Goal: Communication & Community: Ask a question

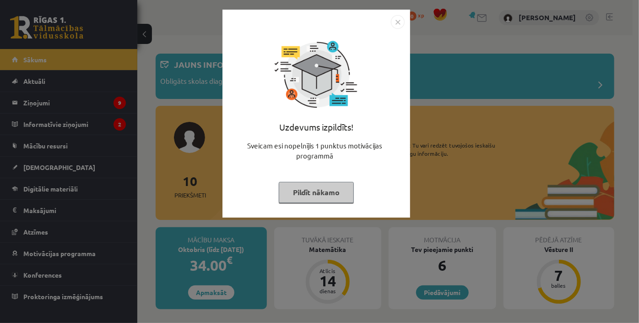
click at [314, 186] on button "Pildīt nākamo" at bounding box center [316, 192] width 75 height 21
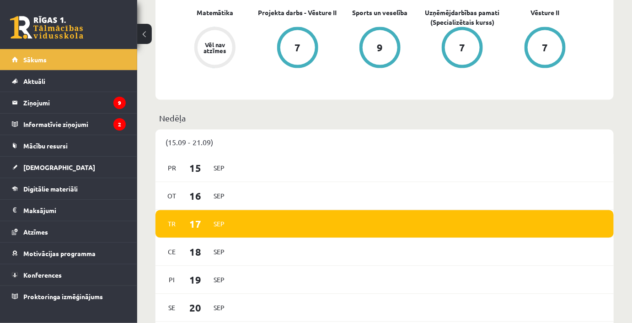
scroll to position [457, 0]
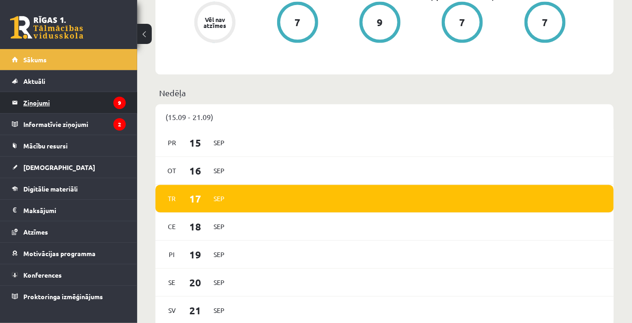
click at [77, 108] on legend "Ziņojumi 9" at bounding box center [74, 102] width 102 height 21
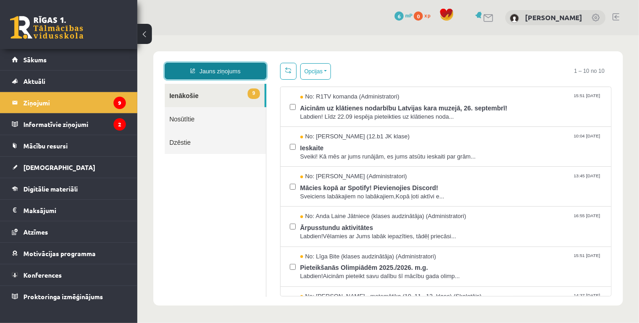
click at [220, 68] on link "Jauns ziņojums" at bounding box center [215, 70] width 102 height 16
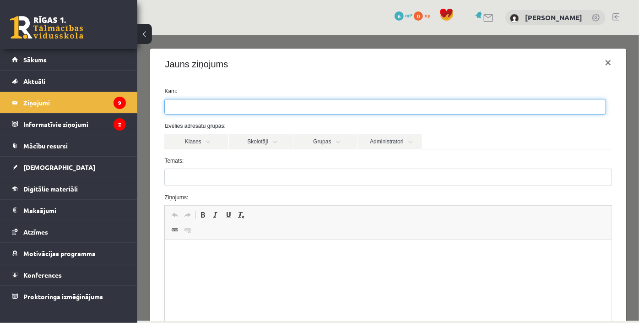
click at [227, 102] on ul at bounding box center [384, 106] width 441 height 15
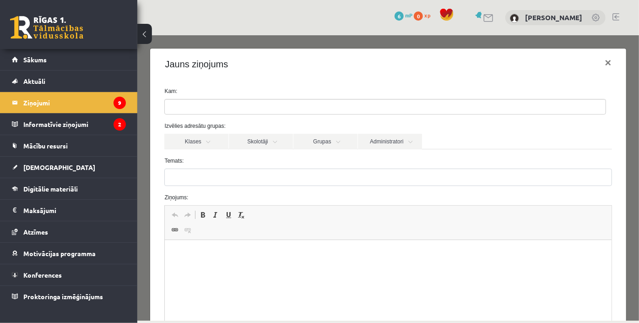
click at [268, 156] on label "Temats:" at bounding box center [387, 160] width 461 height 8
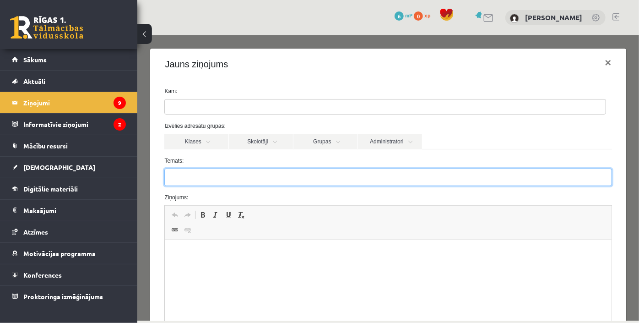
click at [268, 168] on input "Temats:" at bounding box center [387, 176] width 447 height 17
click at [217, 173] on input "Temats:" at bounding box center [387, 176] width 447 height 17
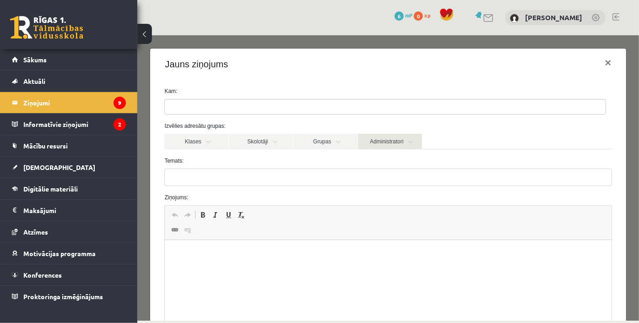
click at [395, 136] on link "Administratori" at bounding box center [389, 141] width 64 height 16
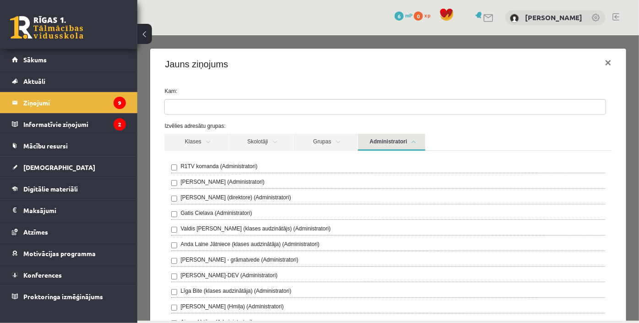
click at [238, 177] on label "[PERSON_NAME] (Administratori)" at bounding box center [222, 181] width 84 height 8
click at [398, 143] on link "Administratori" at bounding box center [390, 141] width 67 height 17
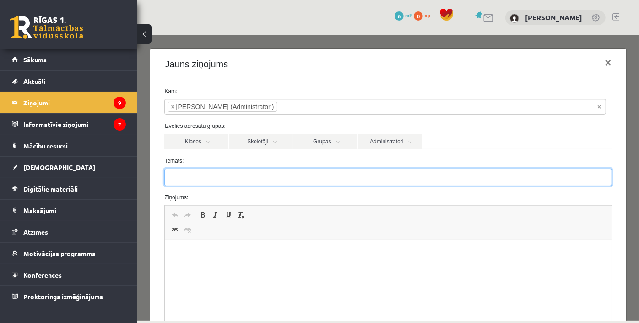
click at [234, 182] on input "Temats:" at bounding box center [387, 176] width 447 height 17
type input "********"
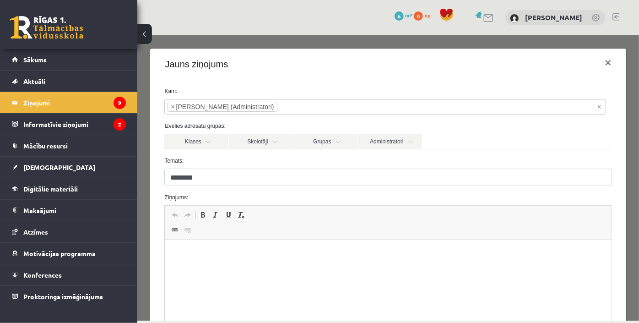
click at [220, 268] on html at bounding box center [388, 254] width 446 height 28
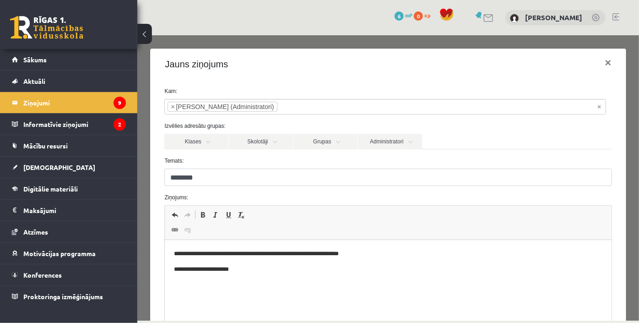
scroll to position [118, 0]
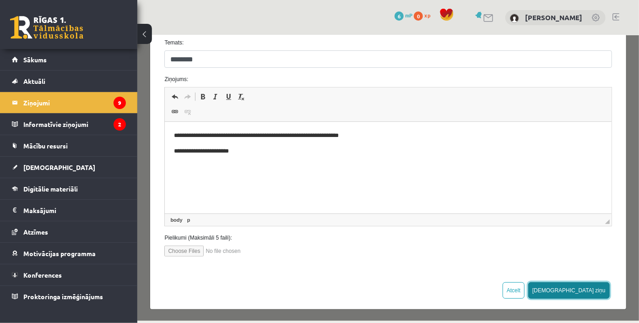
click at [585, 285] on button "[DEMOGRAPHIC_DATA] ziņu" at bounding box center [567, 289] width 81 height 16
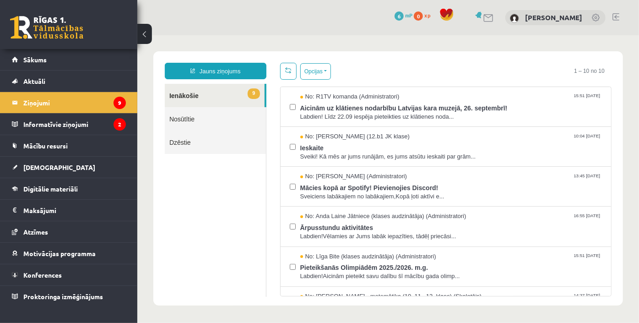
scroll to position [0, 0]
